Goal: Ask a question

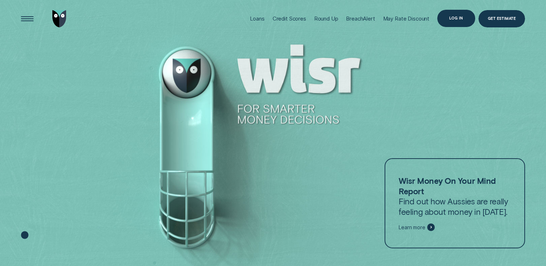
click at [454, 17] on div "Log in" at bounding box center [456, 18] width 14 height 3
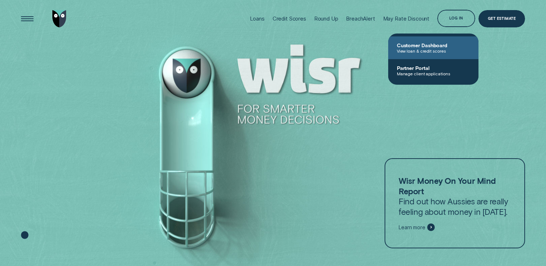
click at [435, 43] on span "Customer Dashboard" at bounding box center [433, 45] width 73 height 6
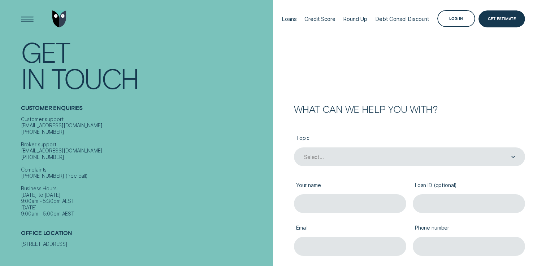
click at [324, 137] on label "Topic" at bounding box center [409, 138] width 231 height 17
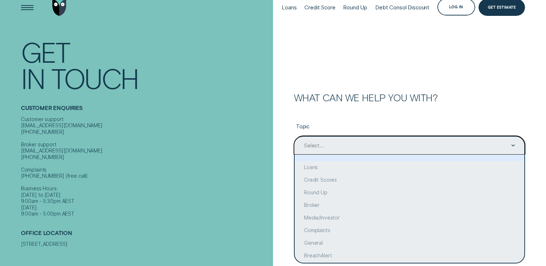
scroll to position [12, 0]
click at [326, 155] on div "option focused, 1 of 10. 10 results available. Use Up and Down to choose option…" at bounding box center [409, 145] width 231 height 19
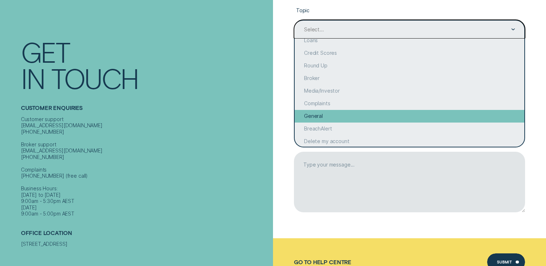
scroll to position [0, 0]
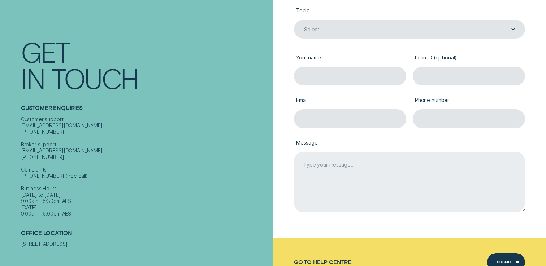
click at [296, 159] on textarea "Message" at bounding box center [409, 182] width 231 height 61
